Goal: Information Seeking & Learning: Learn about a topic

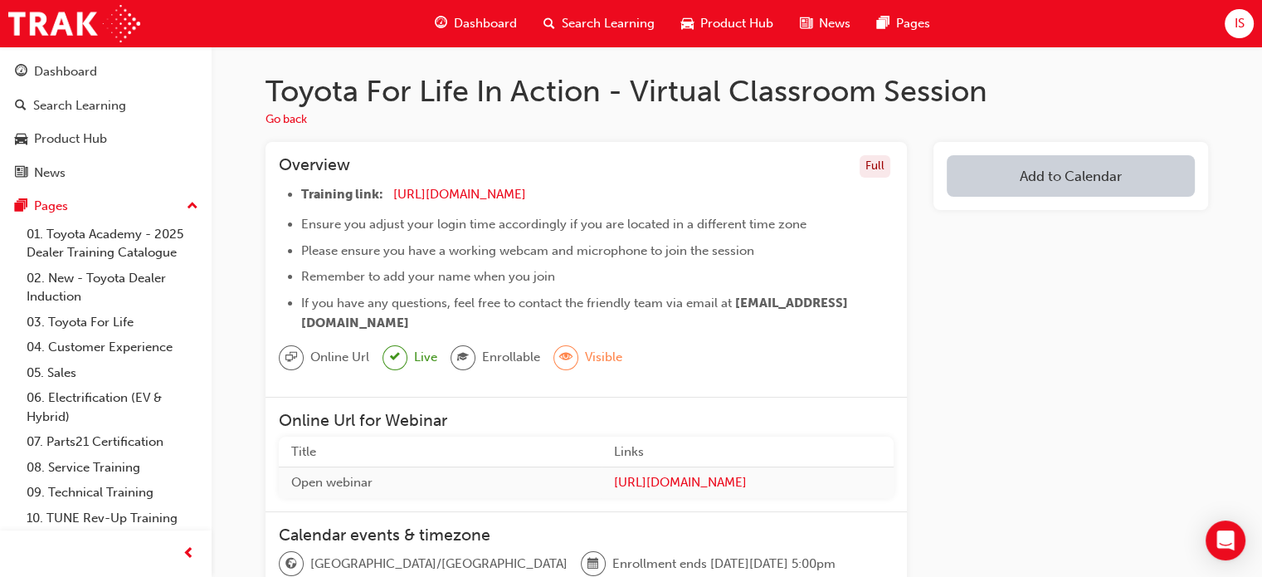
click at [568, 29] on span "Search Learning" at bounding box center [608, 23] width 93 height 19
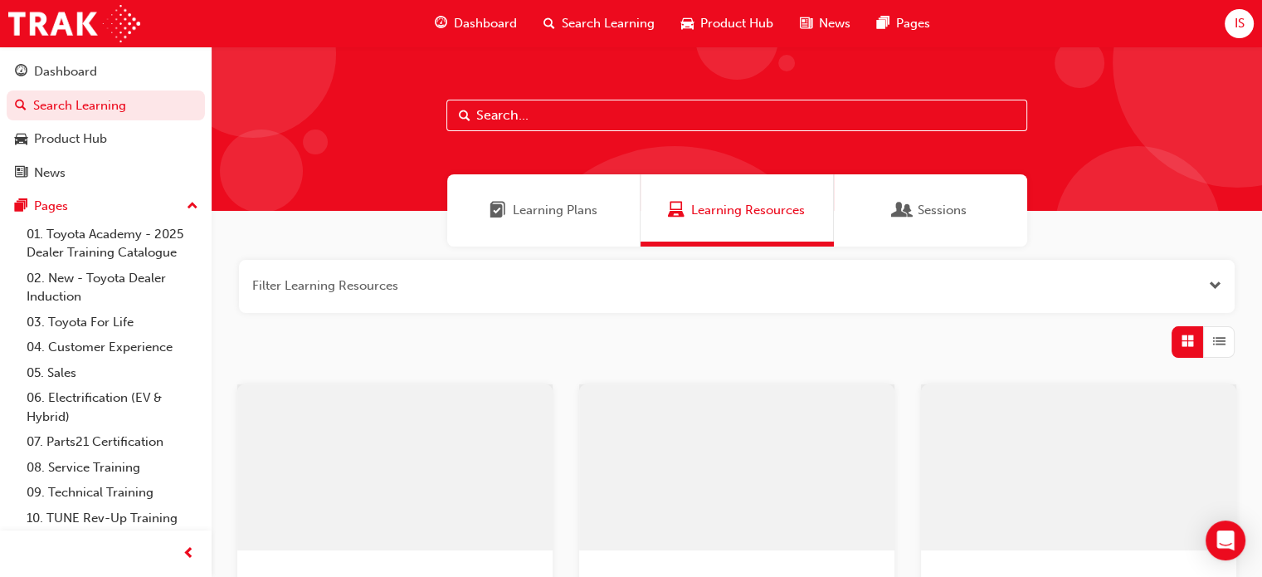
click at [499, 128] on input "text" at bounding box center [736, 116] width 581 height 32
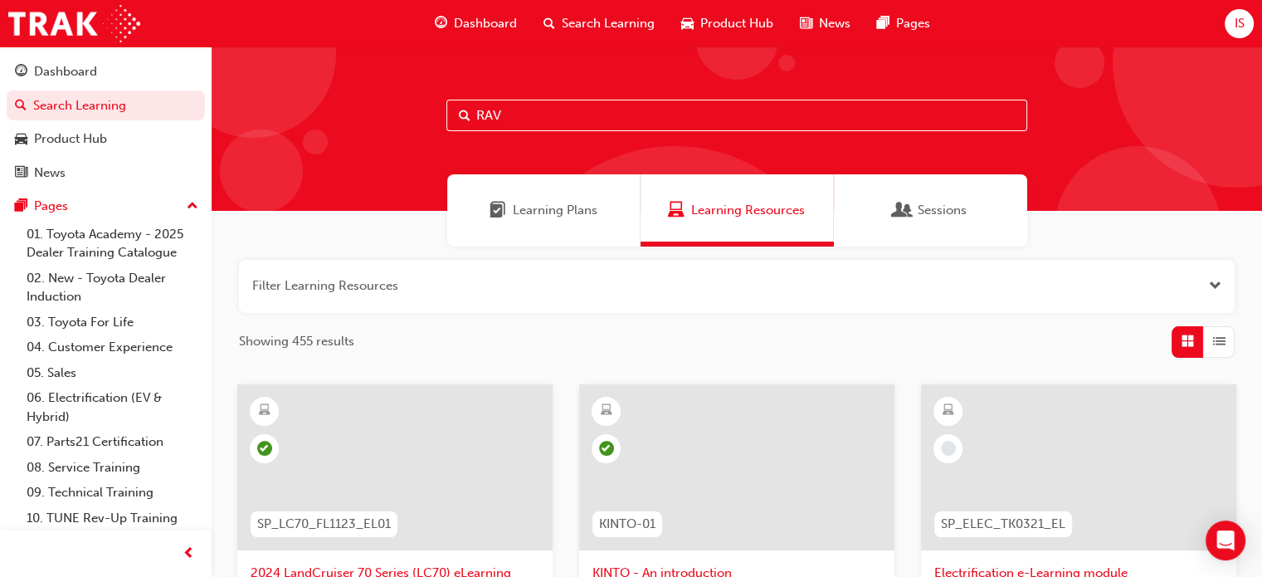
type input "RAV4"
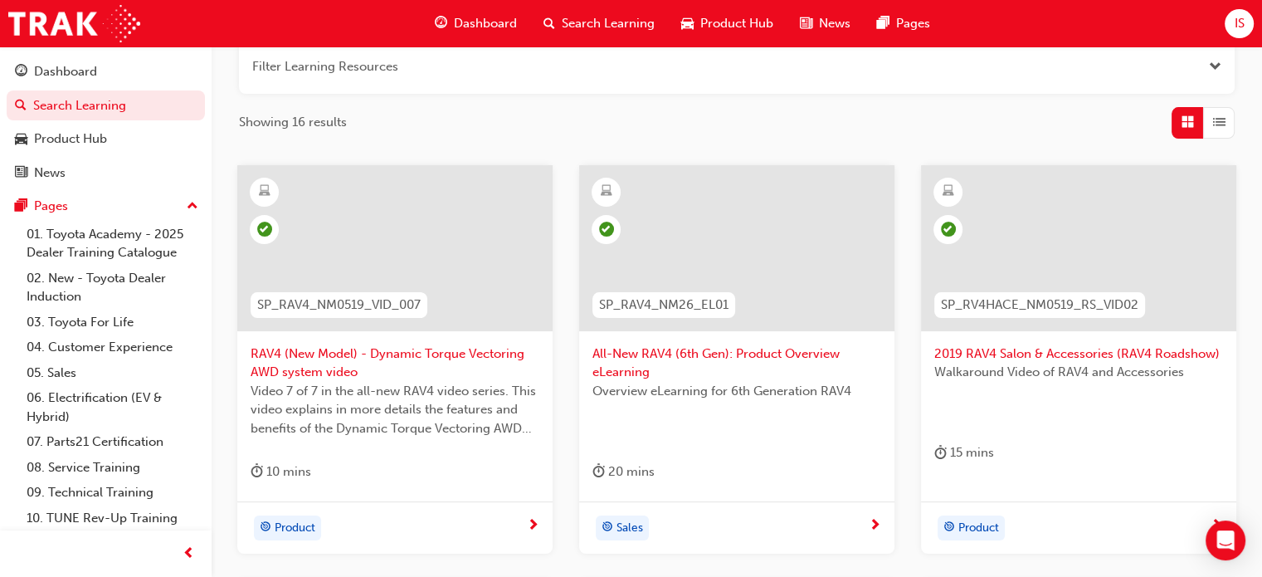
scroll to position [249, 0]
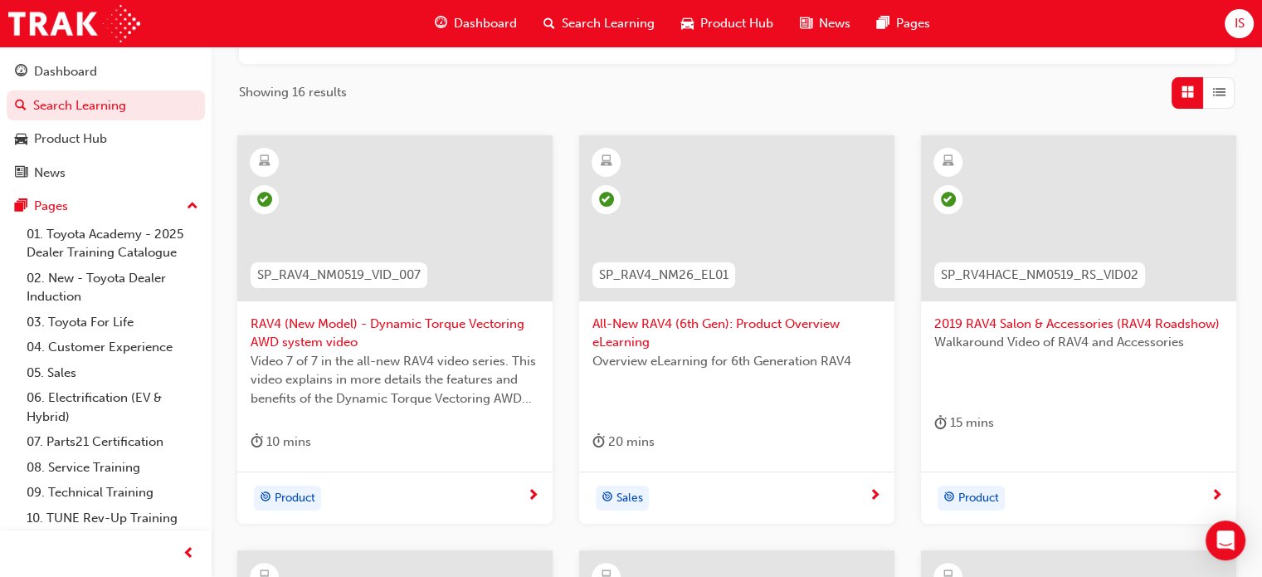
click at [691, 326] on span "All-New RAV4 (6th Gen): Product Overview eLearning" at bounding box center [736, 332] width 289 height 37
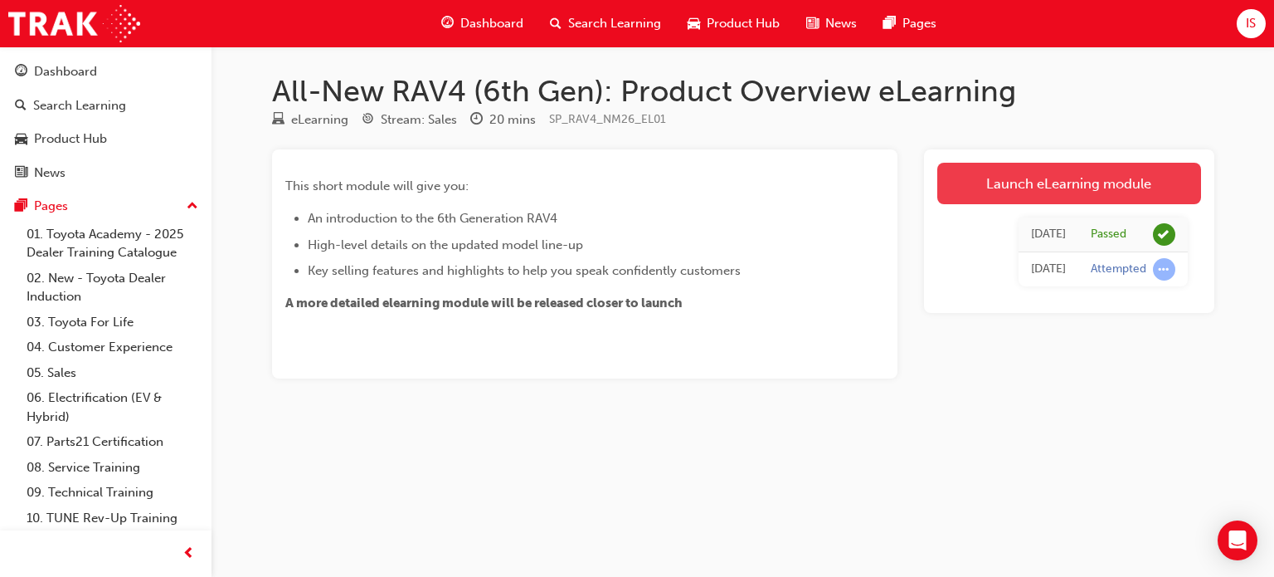
click at [1002, 184] on link "Launch eLearning module" at bounding box center [1069, 183] width 264 height 41
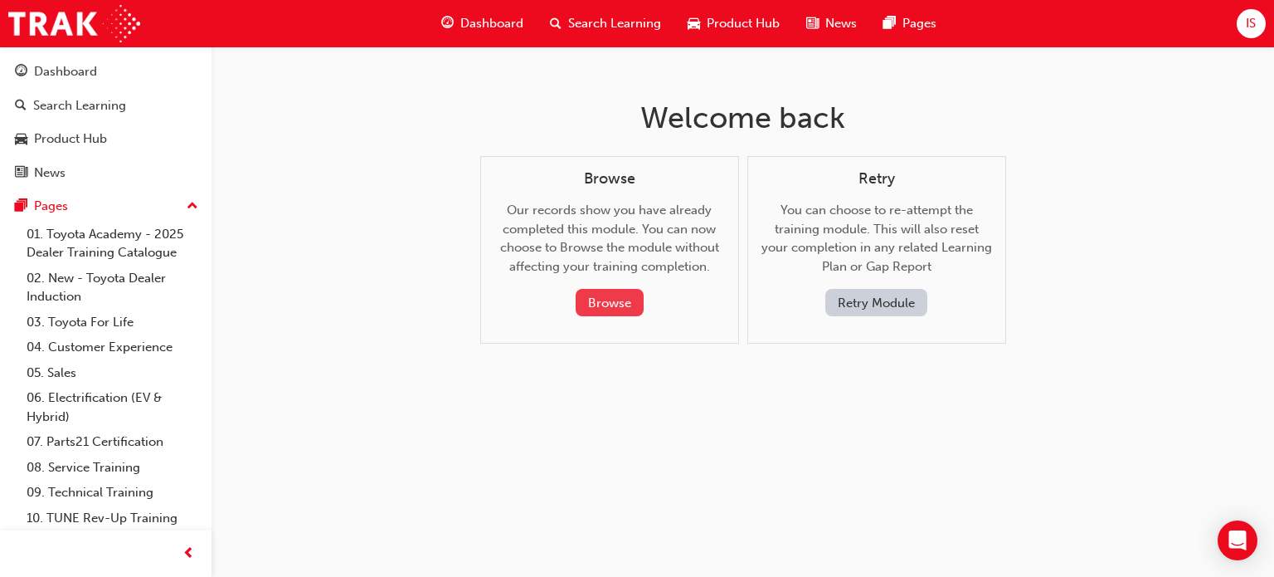
click at [585, 296] on button "Browse" at bounding box center [610, 302] width 68 height 27
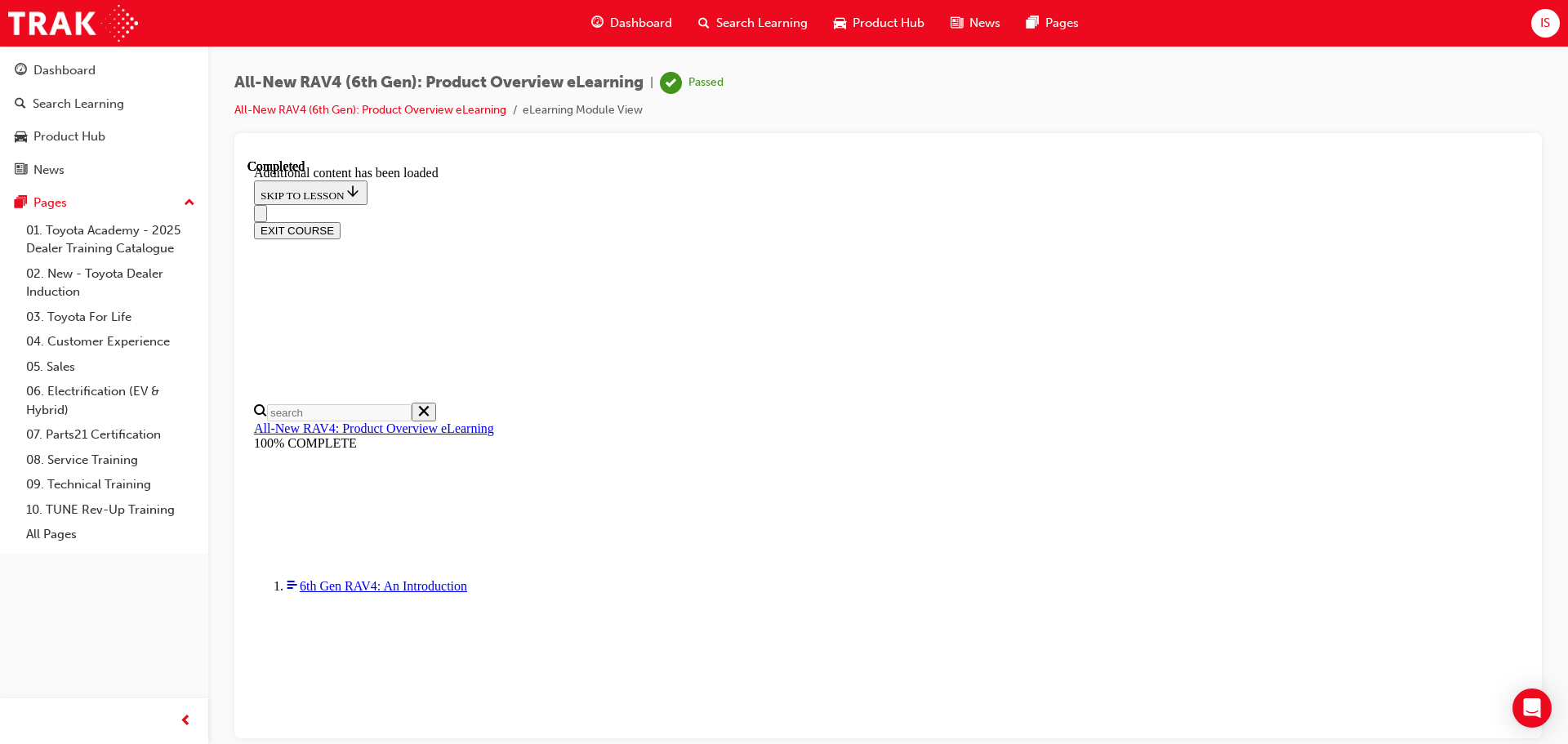
scroll to position [547, 0]
drag, startPoint x: 756, startPoint y: 538, endPoint x: 1133, endPoint y: 537, distance: 377.0
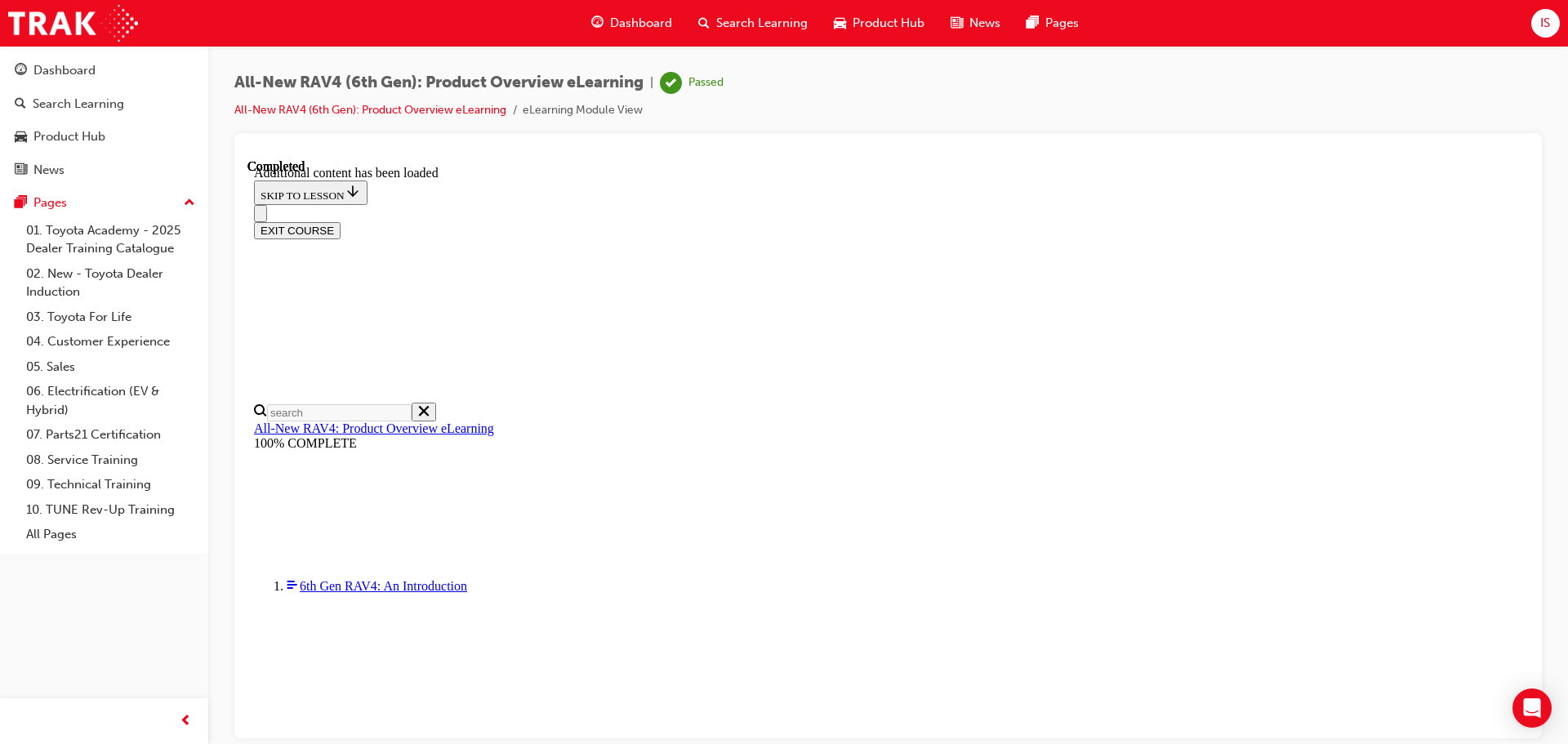
drag, startPoint x: 755, startPoint y: 479, endPoint x: 1010, endPoint y: 463, distance: 255.5
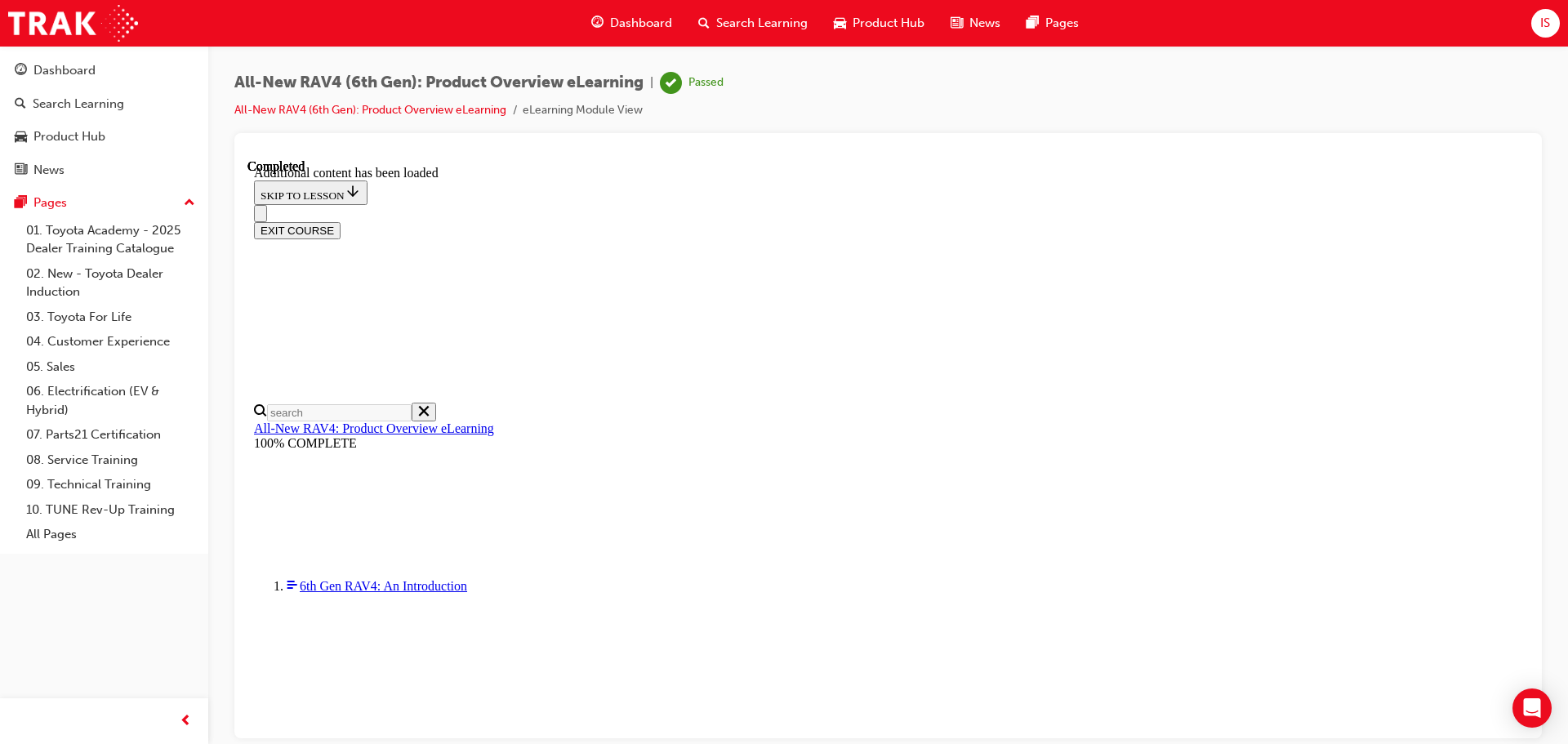
drag, startPoint x: 737, startPoint y: 358, endPoint x: 961, endPoint y: 362, distance: 224.0
drag, startPoint x: 739, startPoint y: 487, endPoint x: 1073, endPoint y: 487, distance: 334.0
